Goal: Information Seeking & Learning: Find specific page/section

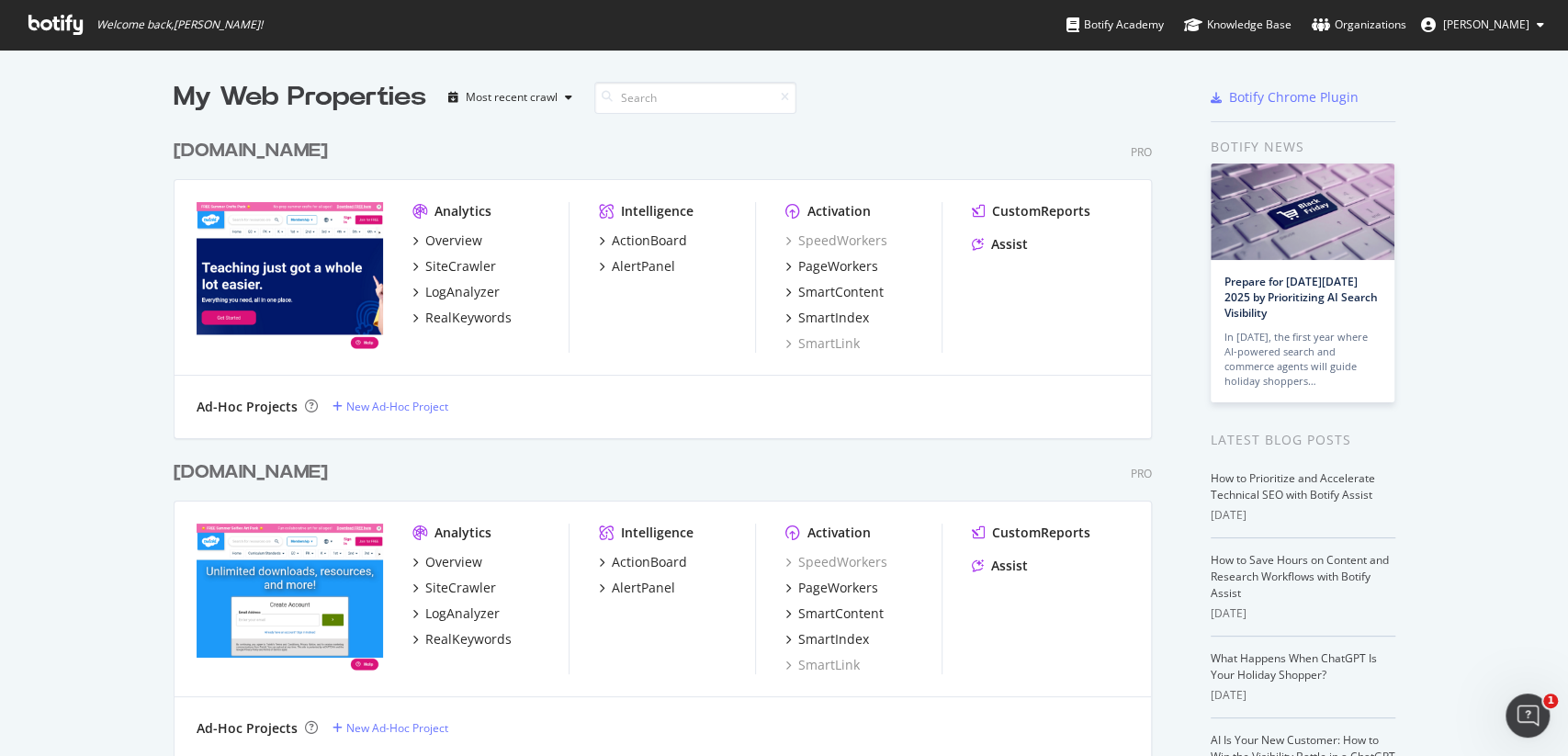
scroll to position [196, 0]
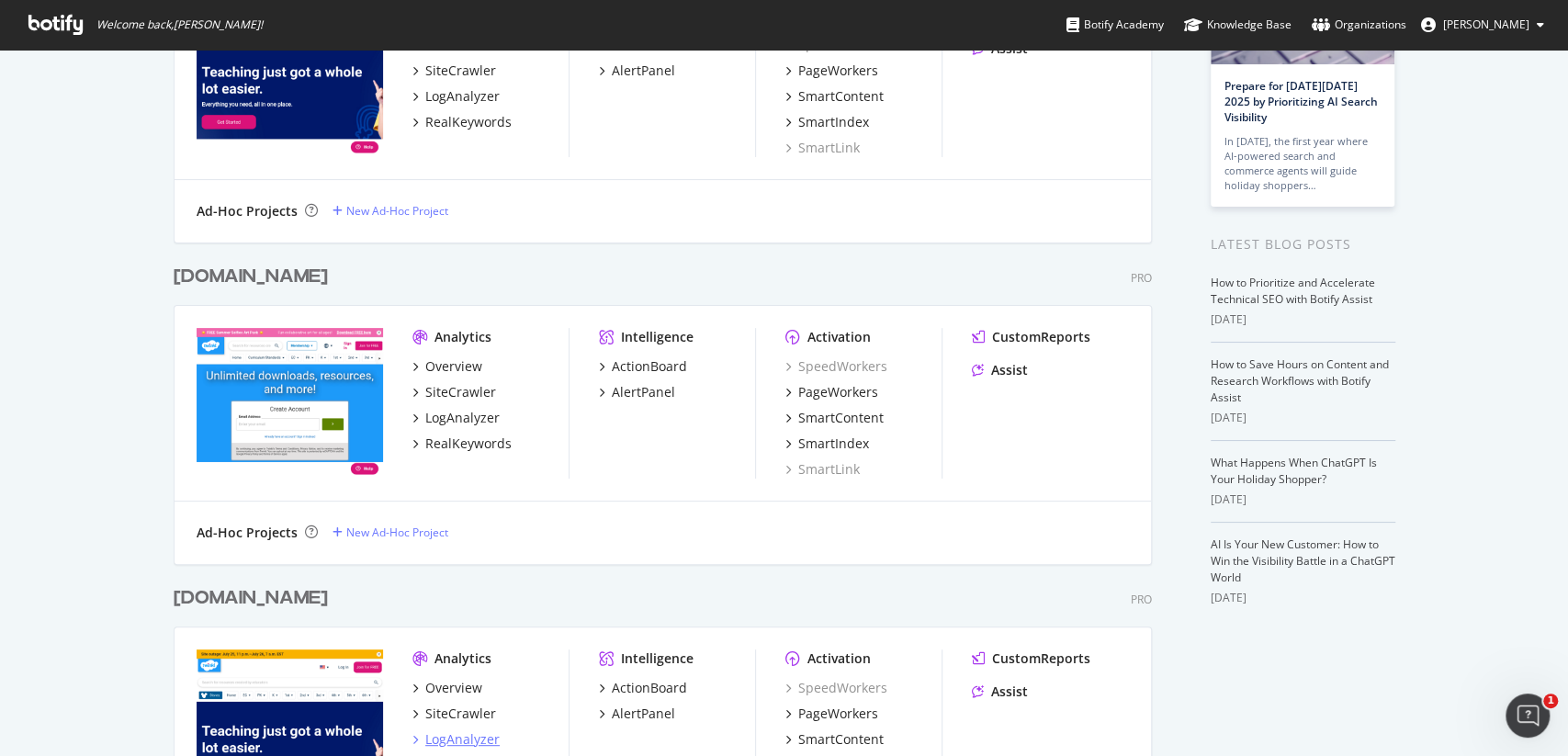
click at [476, 743] on div "LogAnalyzer" at bounding box center [462, 739] width 74 height 19
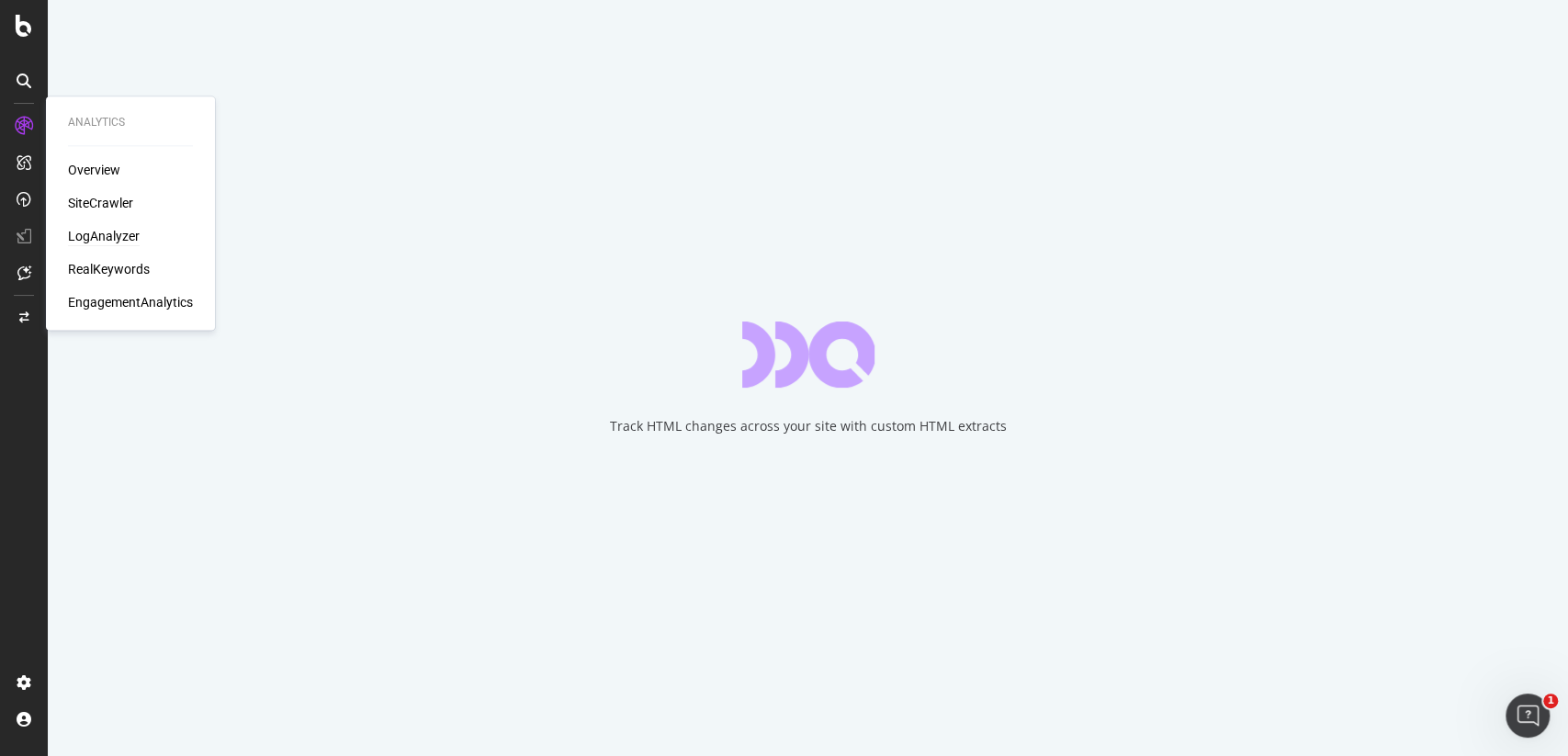
click at [114, 229] on div "LogAnalyzer" at bounding box center [103, 236] width 71 height 19
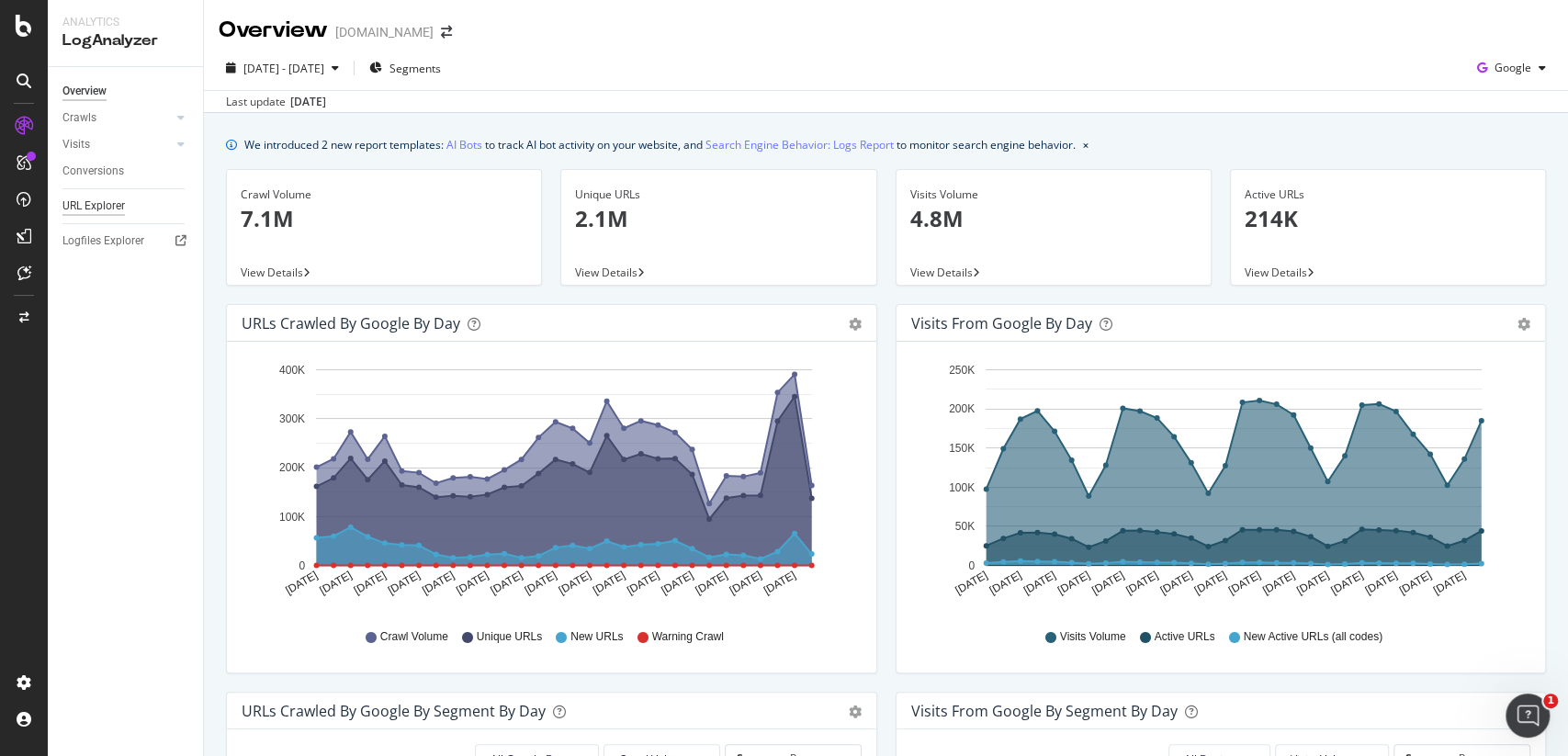
click at [97, 212] on div "URL Explorer" at bounding box center [93, 206] width 62 height 20
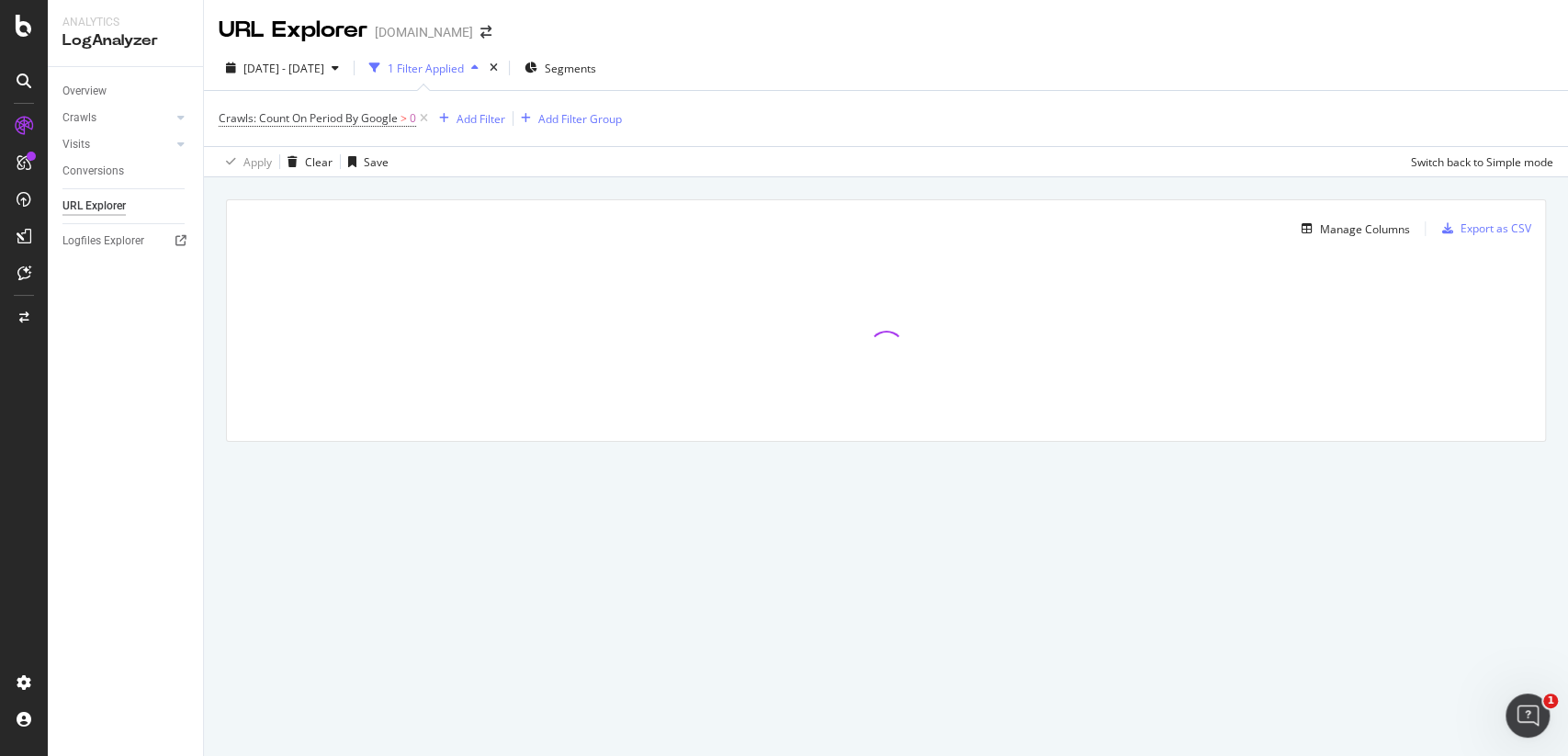
click at [459, 78] on div "1 Filter Applied" at bounding box center [424, 68] width 124 height 27
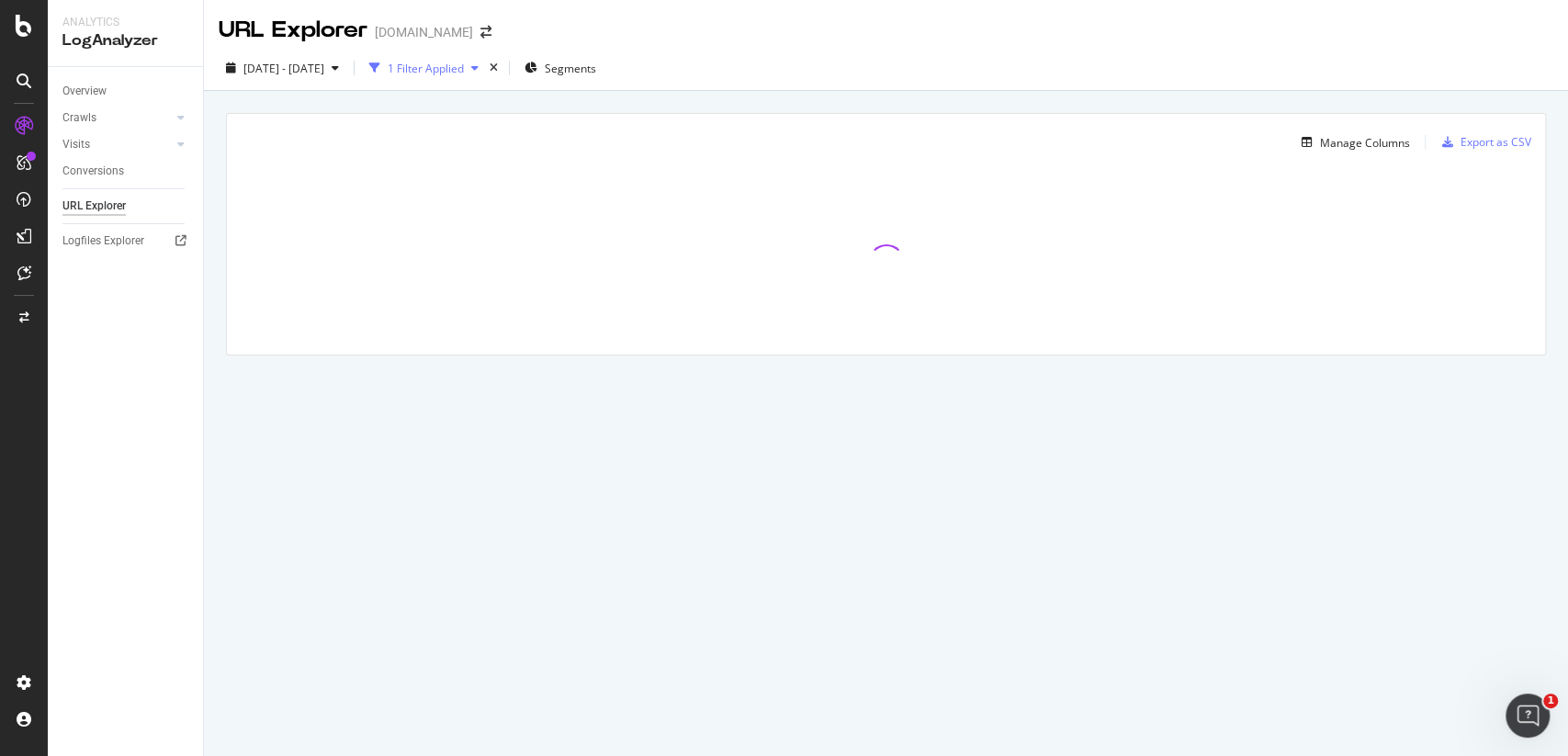
click at [464, 61] on div "1 Filter Applied" at bounding box center [425, 68] width 76 height 16
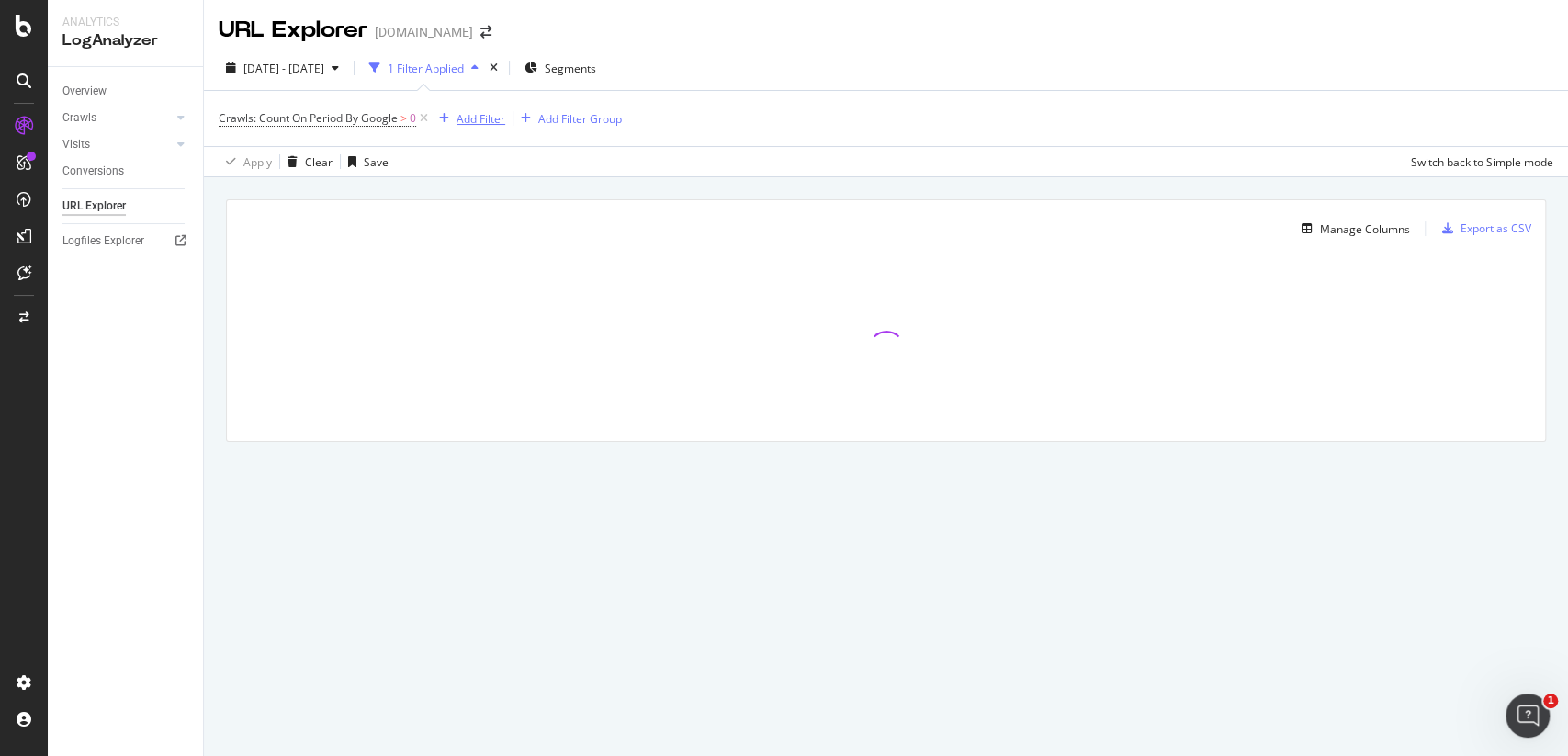
click at [467, 118] on div "Add Filter" at bounding box center [481, 118] width 49 height 16
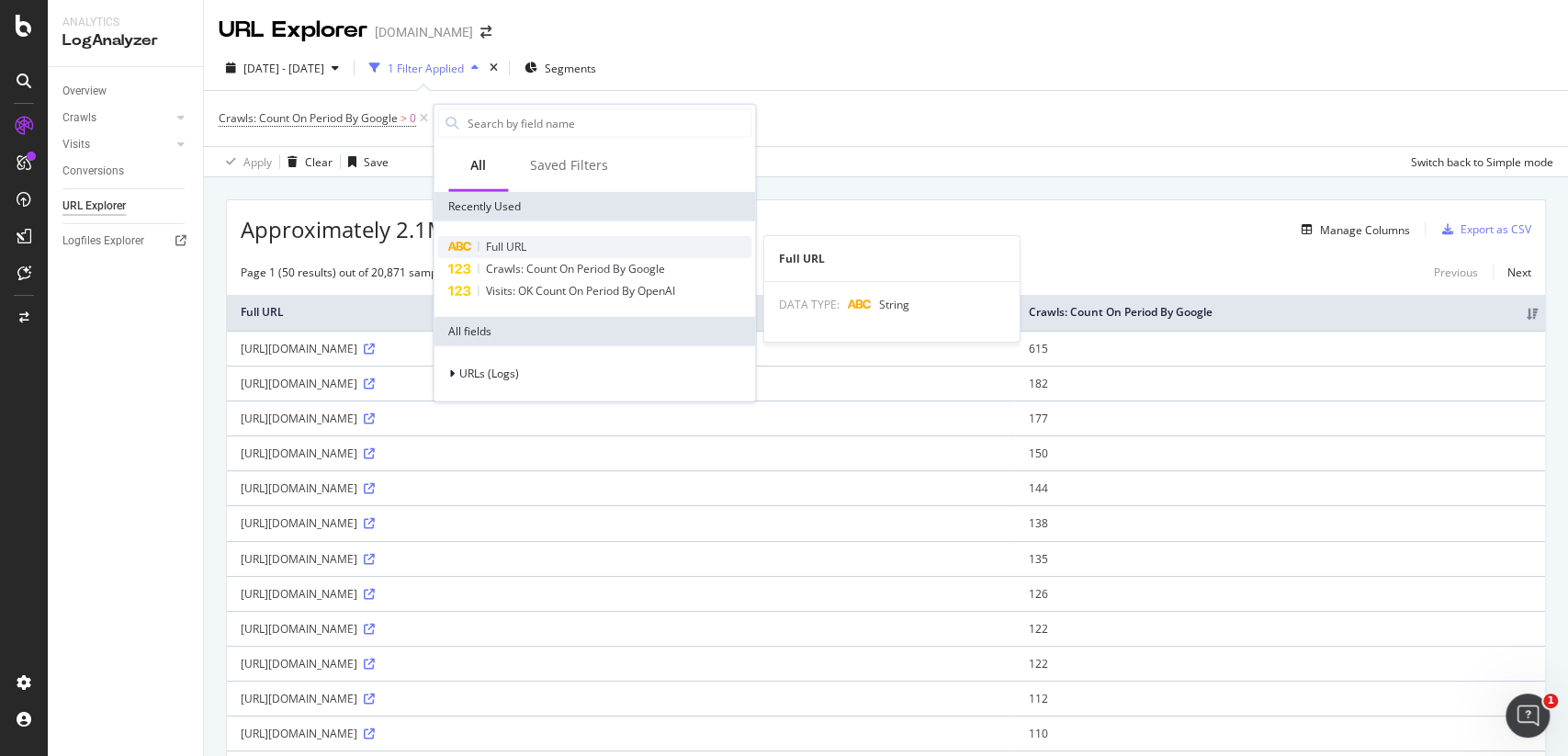
click at [518, 244] on span "Full URL" at bounding box center [506, 246] width 40 height 16
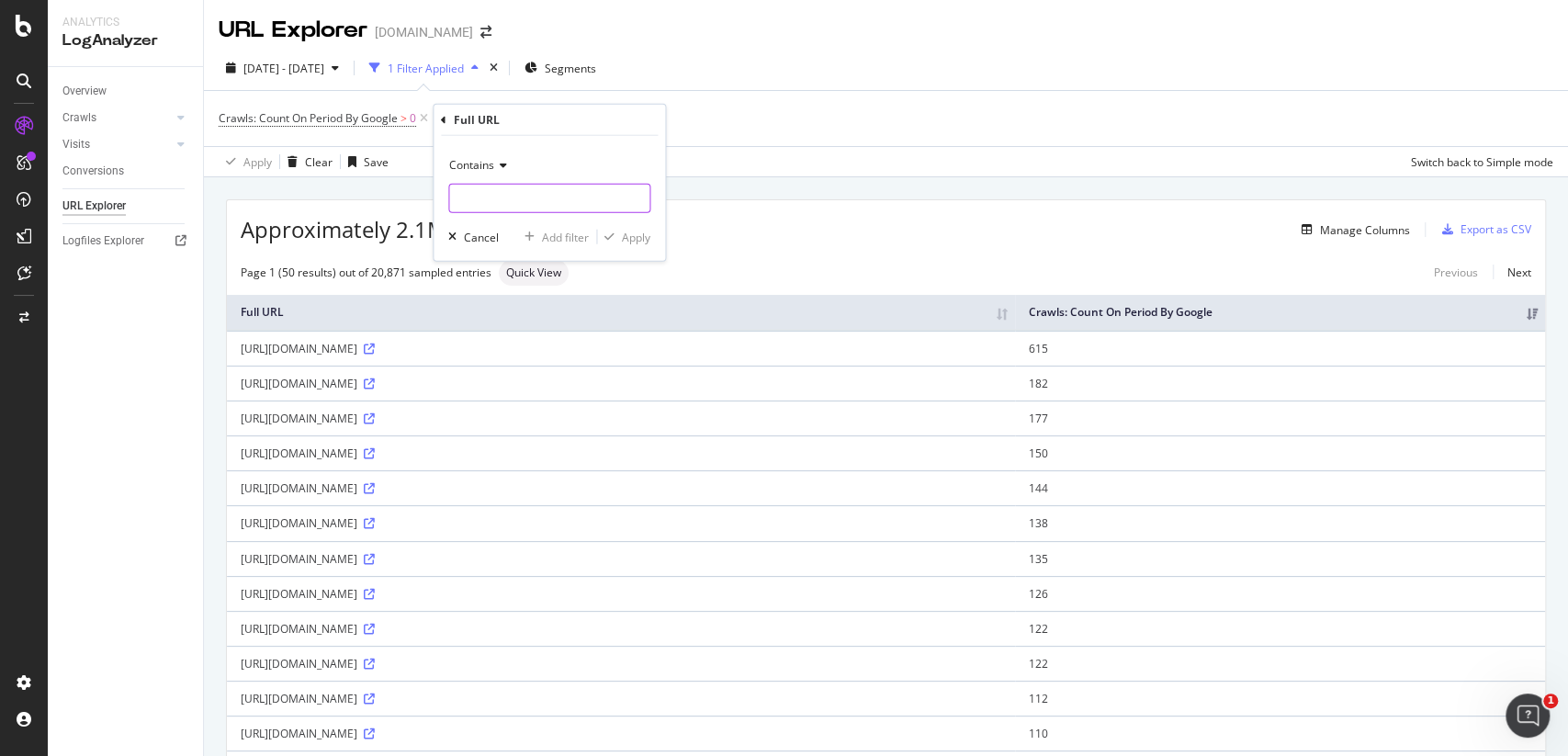
click at [509, 199] on input "text" at bounding box center [548, 197] width 200 height 29
type input "?"
type input "email"
click at [610, 242] on div "Apply" at bounding box center [624, 237] width 54 height 17
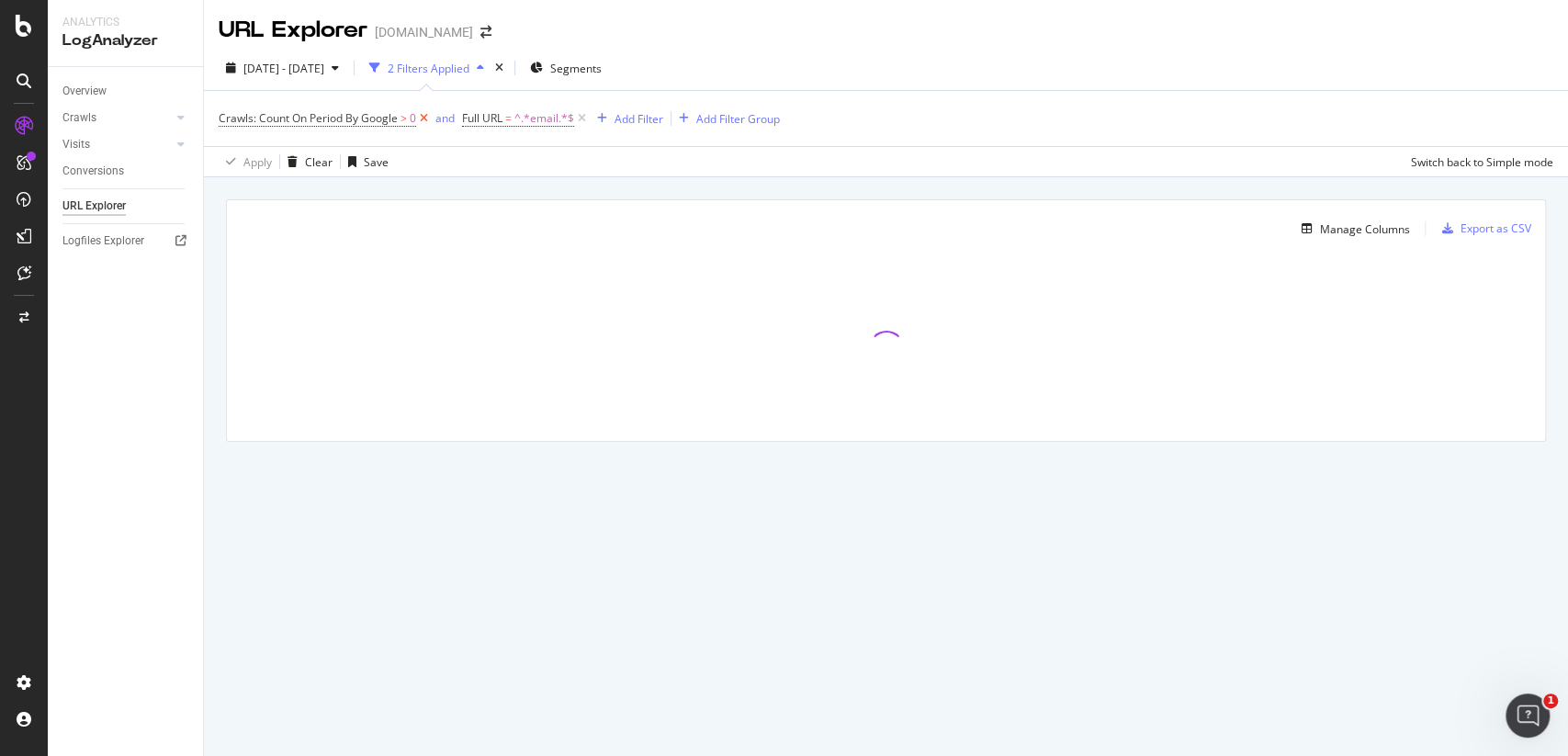
click at [421, 117] on icon at bounding box center [423, 118] width 16 height 19
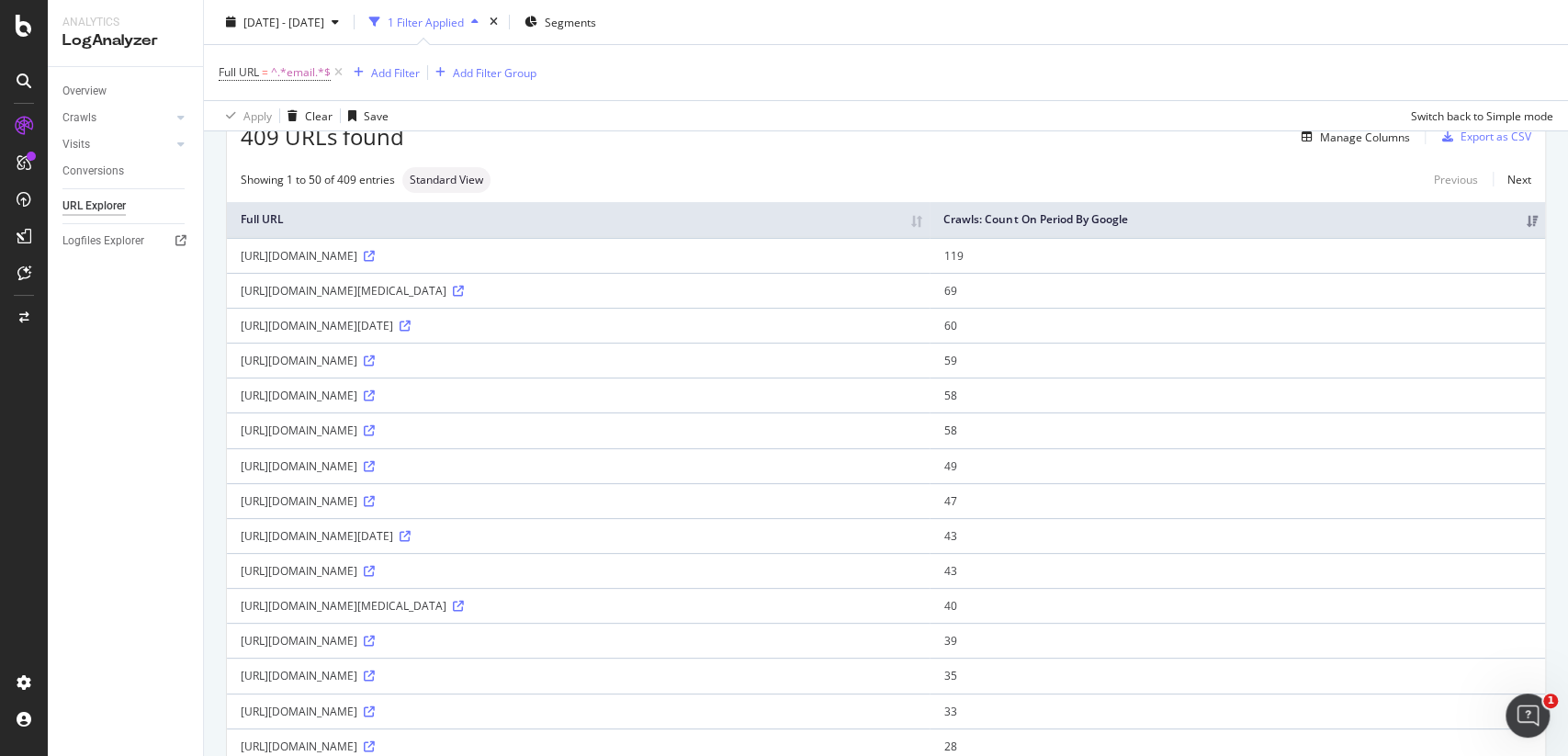
scroll to position [92, 0]
click at [565, 299] on div "[URL][DOMAIN_NAME][MEDICAL_DATA]" at bounding box center [578, 291] width 675 height 16
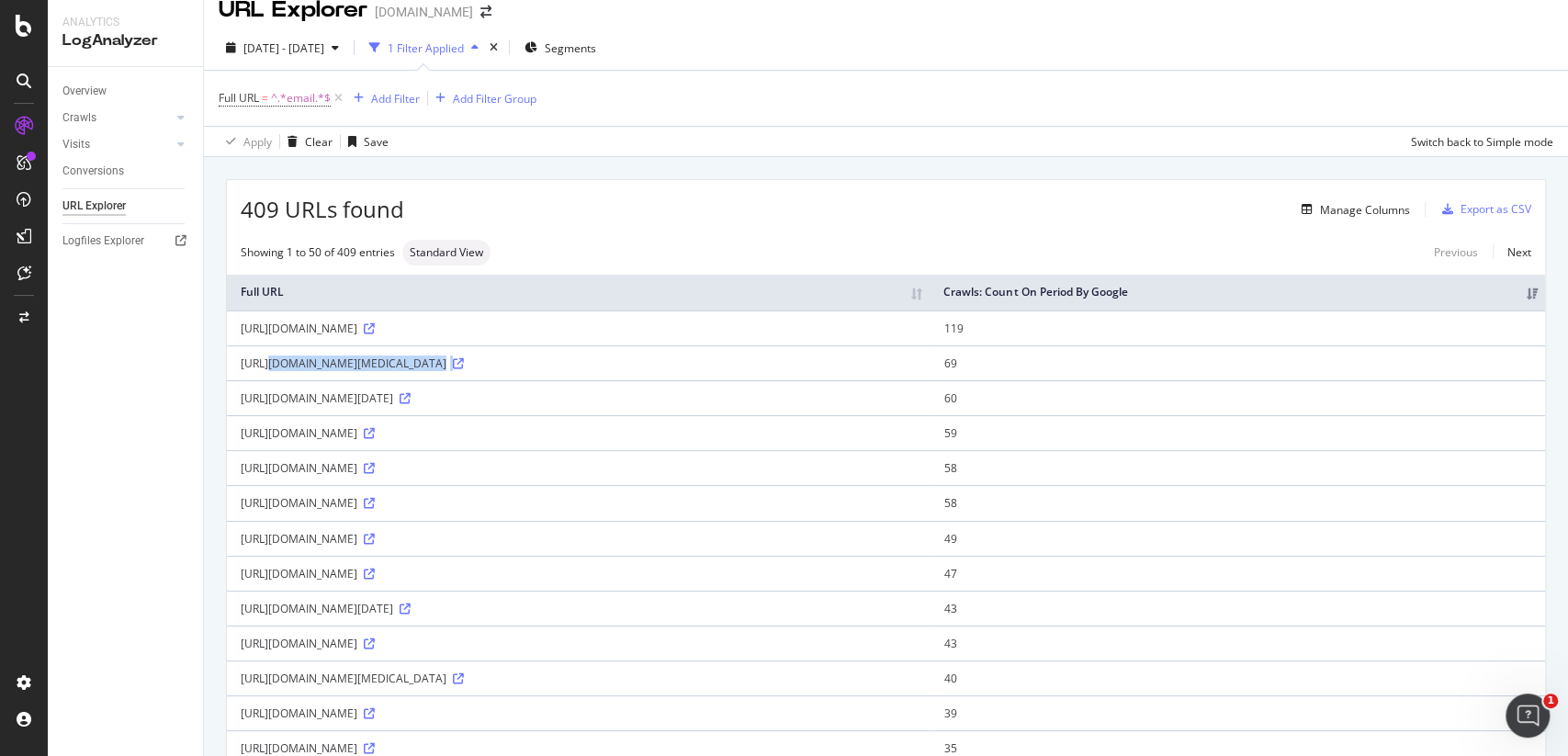
scroll to position [22, 0]
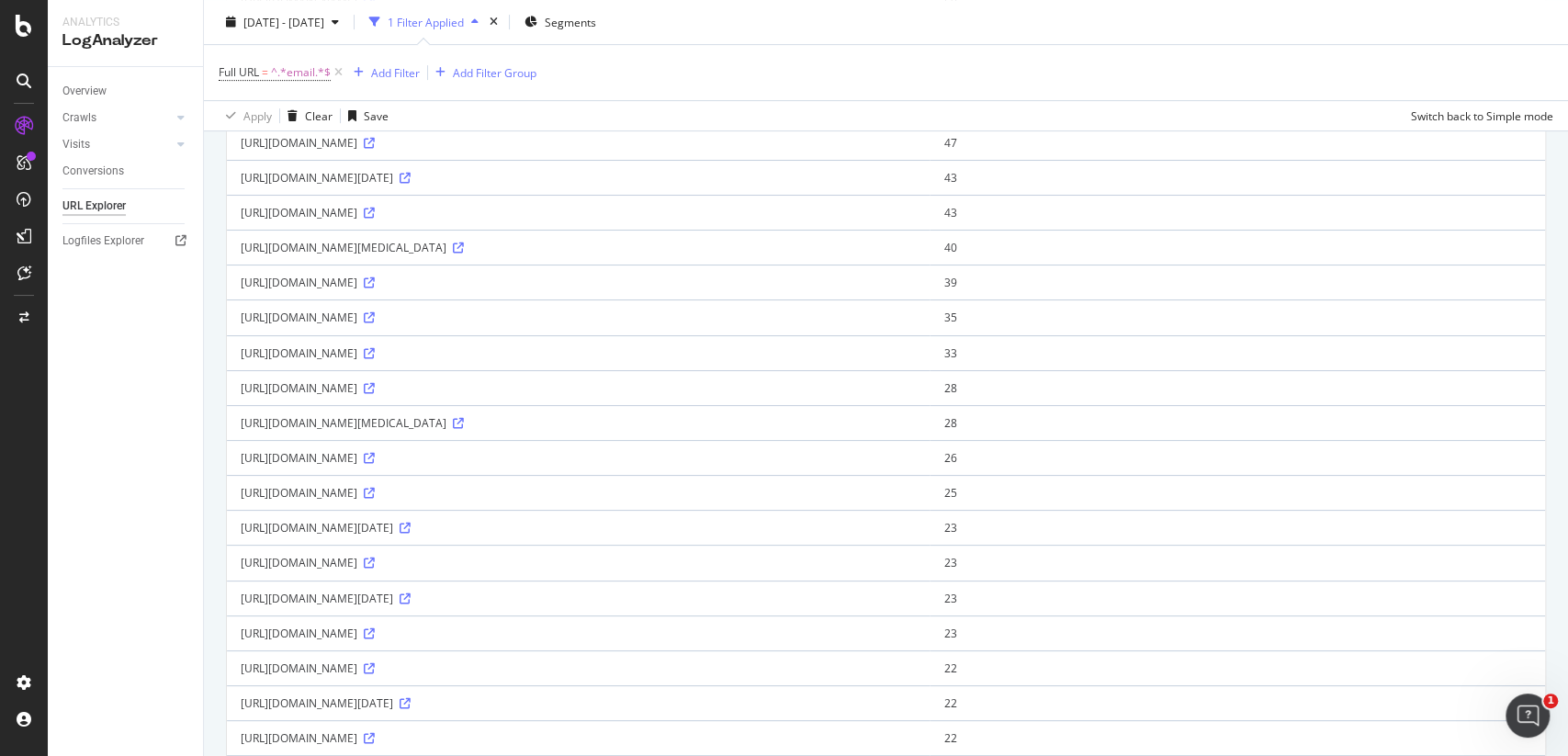
scroll to position [0, 0]
